Goal: Register for event/course

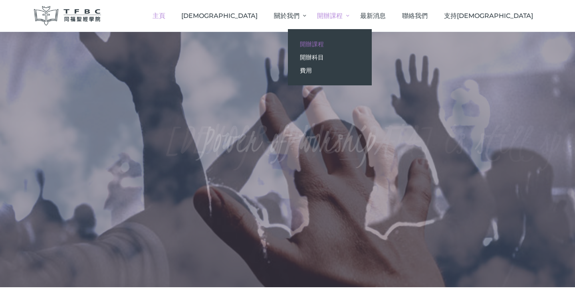
click at [324, 45] on span "開辦課程" at bounding box center [312, 44] width 24 height 8
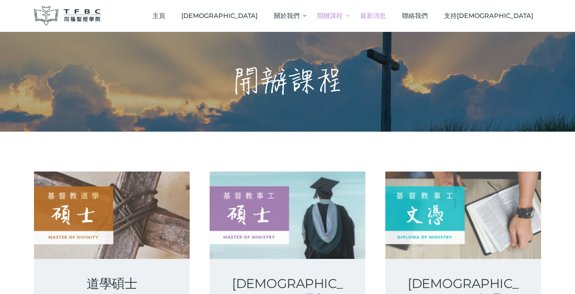
click at [386, 15] on span "最新消息" at bounding box center [373, 16] width 26 height 8
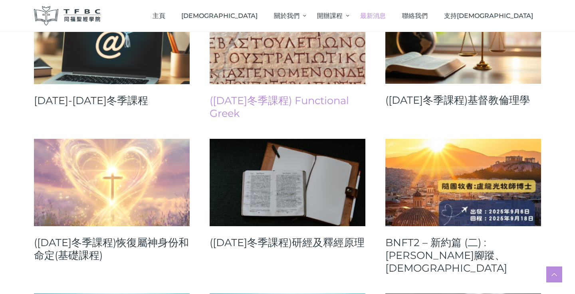
scroll to position [796, 0]
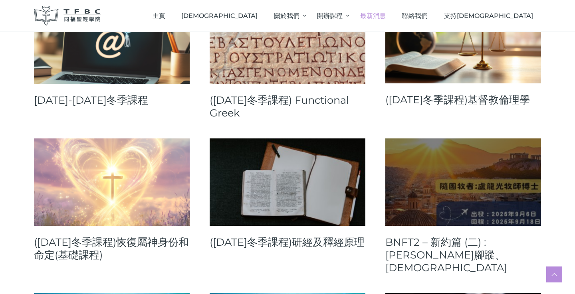
click at [441, 139] on link at bounding box center [463, 182] width 156 height 87
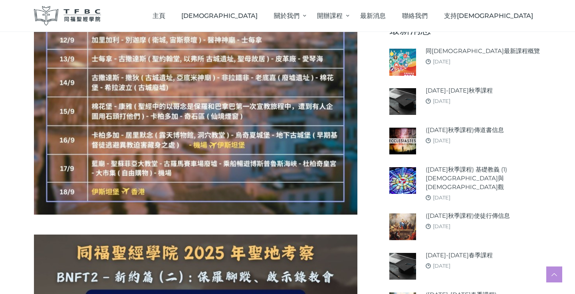
scroll to position [1176, 0]
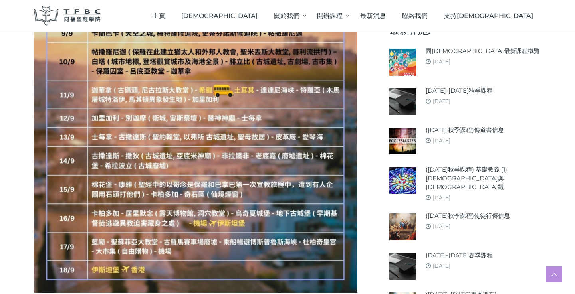
click at [147, 161] on img at bounding box center [196, 91] width 324 height 405
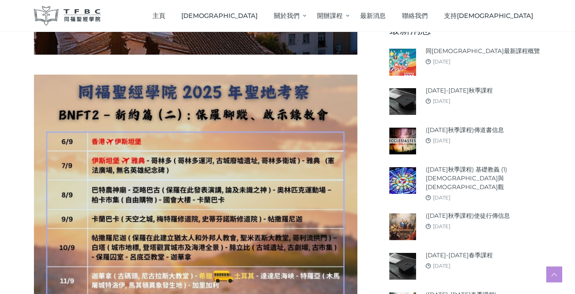
scroll to position [979, 0]
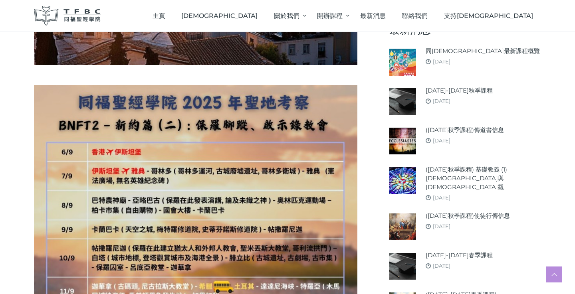
click at [279, 89] on img at bounding box center [196, 287] width 324 height 405
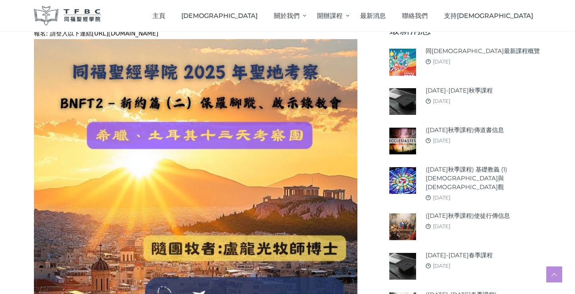
scroll to position [505, 0]
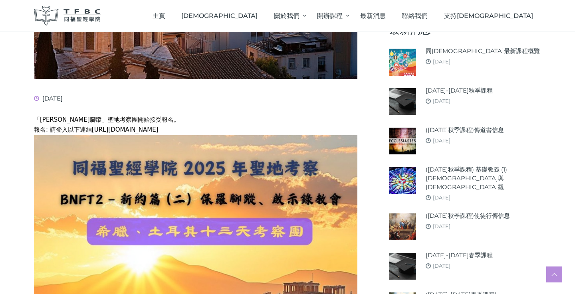
click at [113, 129] on link "[URL][DOMAIN_NAME]" at bounding box center [125, 129] width 67 height 7
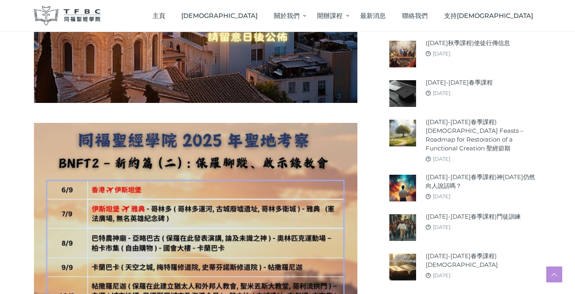
scroll to position [1017, 0]
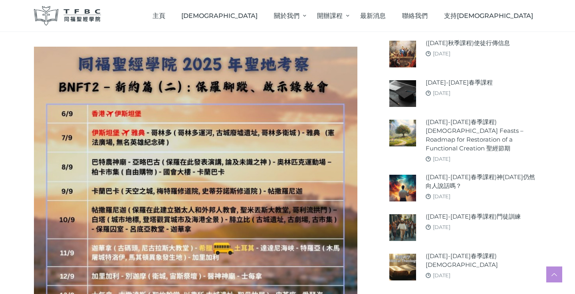
click at [198, 62] on img at bounding box center [196, 249] width 324 height 405
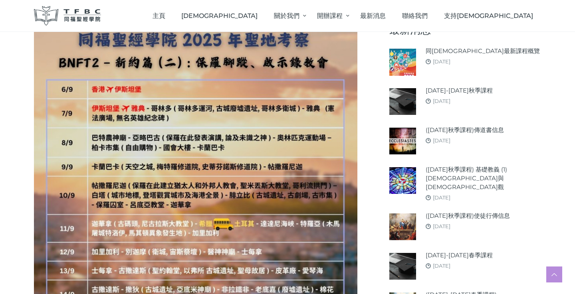
scroll to position [999, 0]
